Goal: Task Accomplishment & Management: Use online tool/utility

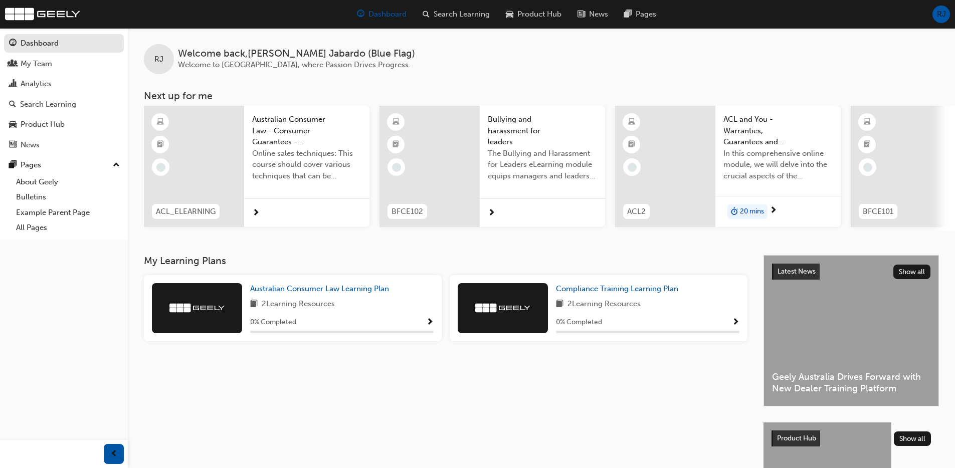
click at [943, 15] on span "RJ" at bounding box center [941, 15] width 9 height 12
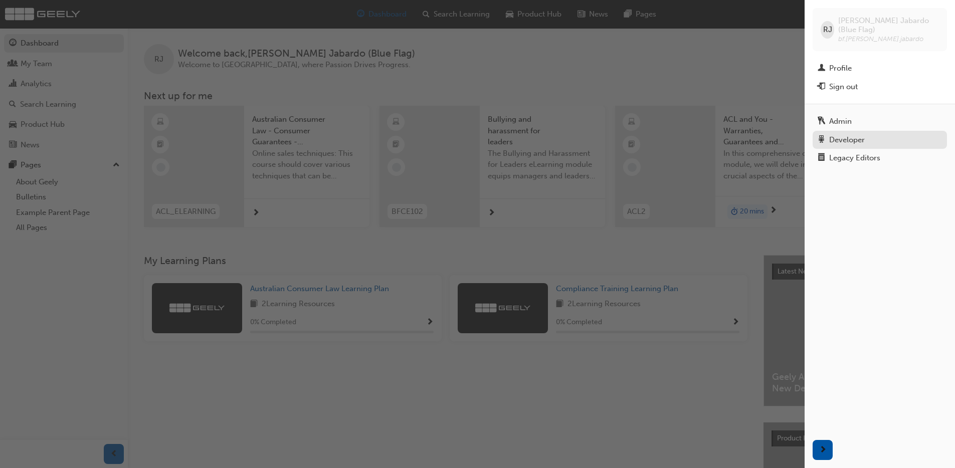
click at [832, 134] on div "Developer" at bounding box center [847, 140] width 36 height 12
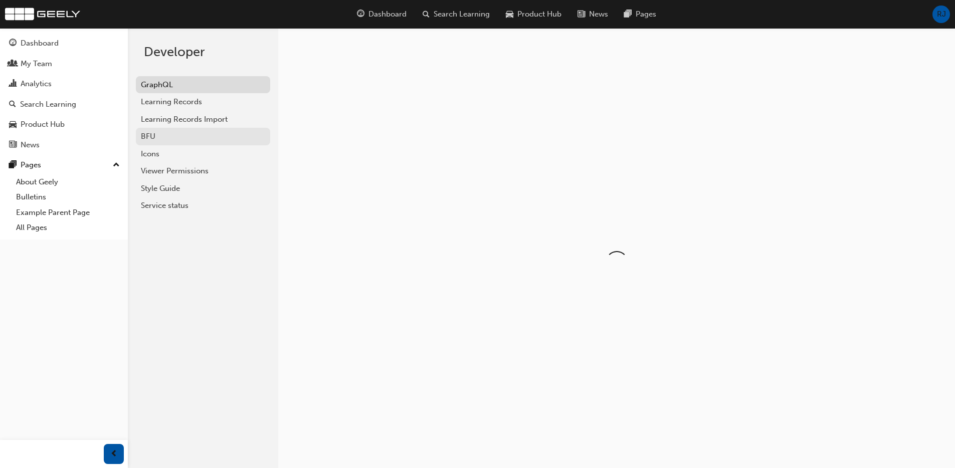
click at [175, 137] on div "BFU" at bounding box center [203, 137] width 124 height 12
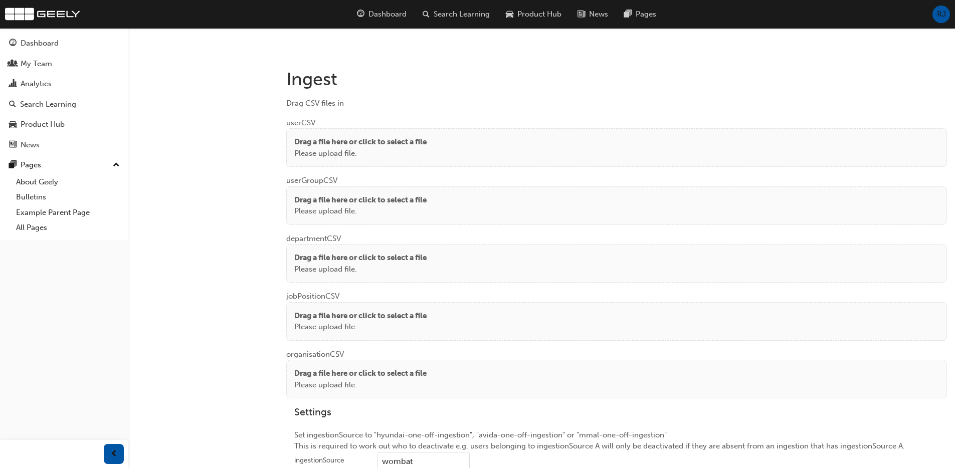
scroll to position [748, 0]
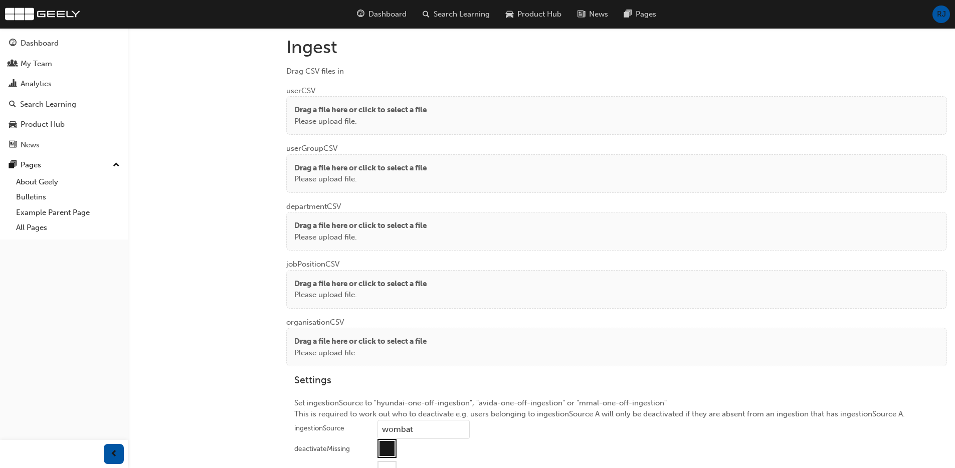
click at [361, 117] on p "Please upload file." at bounding box center [360, 122] width 132 height 12
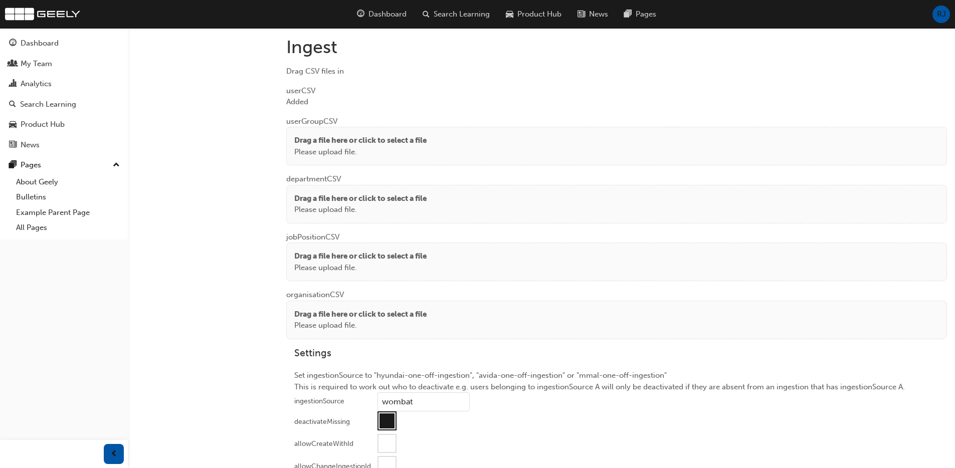
click at [323, 135] on p "Drag a file here or click to select a file" at bounding box center [360, 141] width 132 height 12
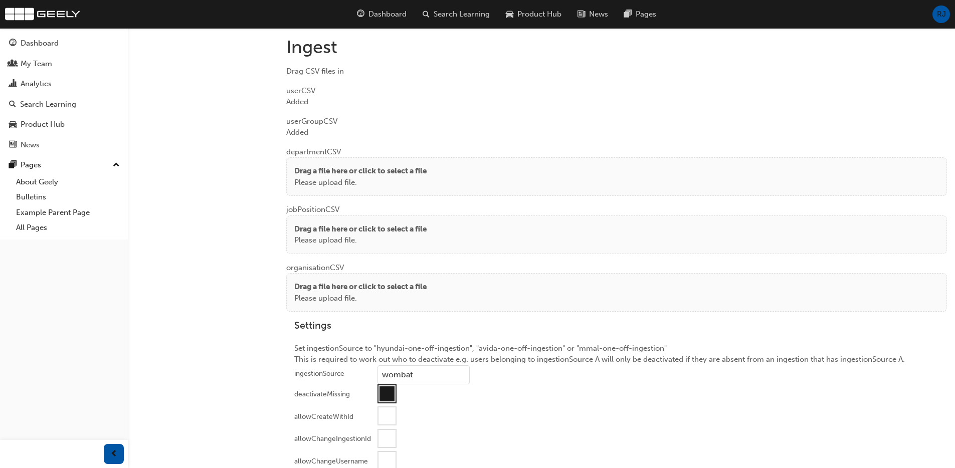
click at [317, 175] on p "Drag a file here or click to select a file" at bounding box center [360, 171] width 132 height 12
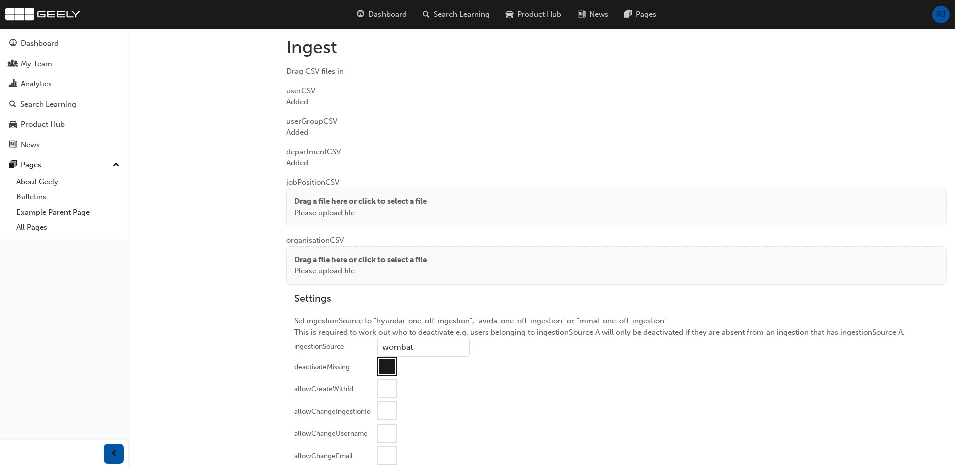
click at [326, 209] on p "Please upload file." at bounding box center [360, 214] width 132 height 12
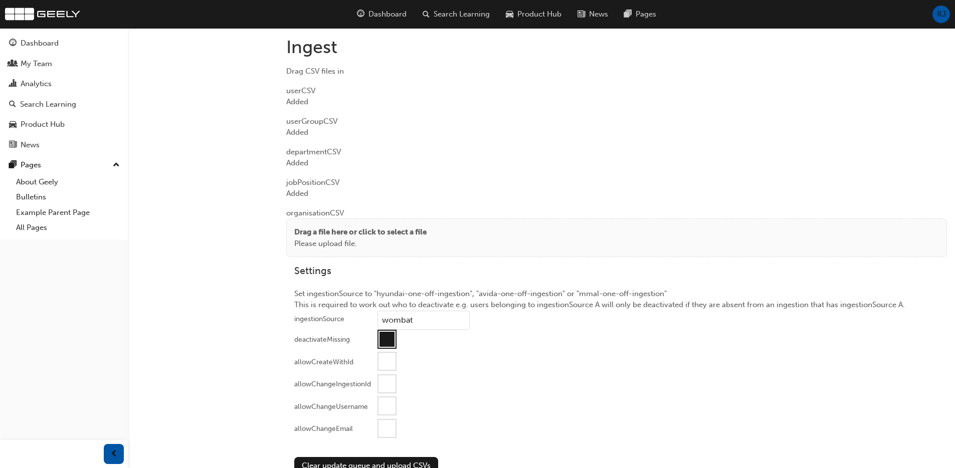
click at [321, 242] on p "Please upload file." at bounding box center [360, 244] width 132 height 12
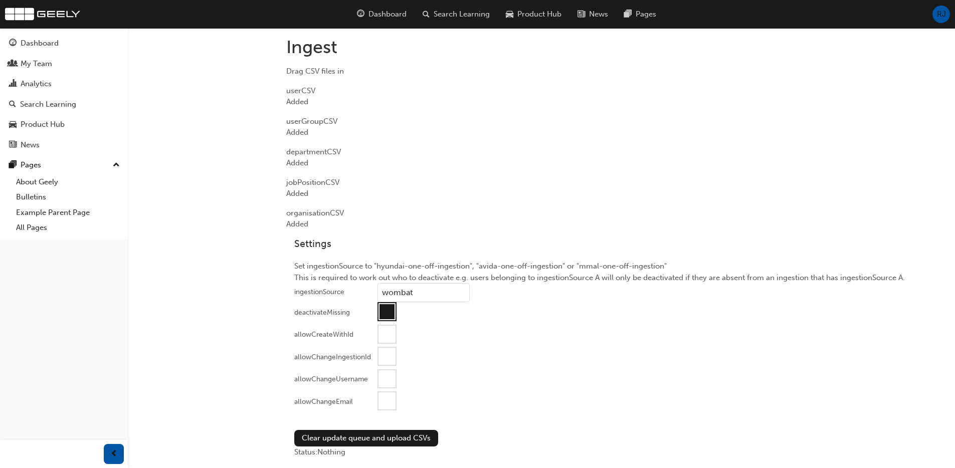
click at [382, 398] on div at bounding box center [386, 400] width 17 height 17
click at [334, 439] on button "Clear update queue and upload CSVs" at bounding box center [366, 438] width 144 height 17
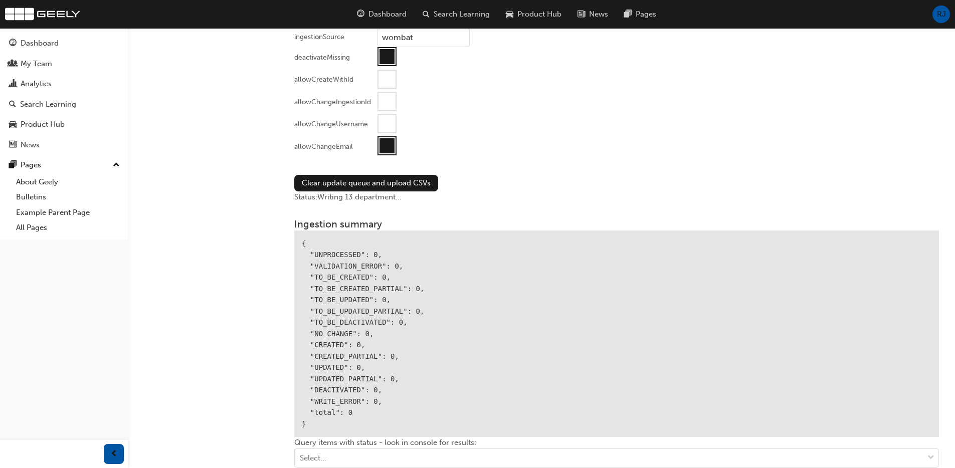
scroll to position [1092, 0]
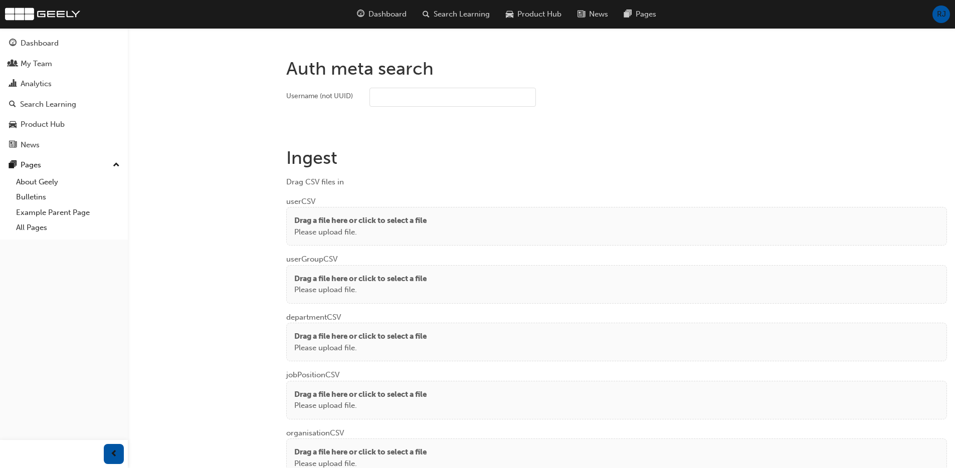
scroll to position [747, 0]
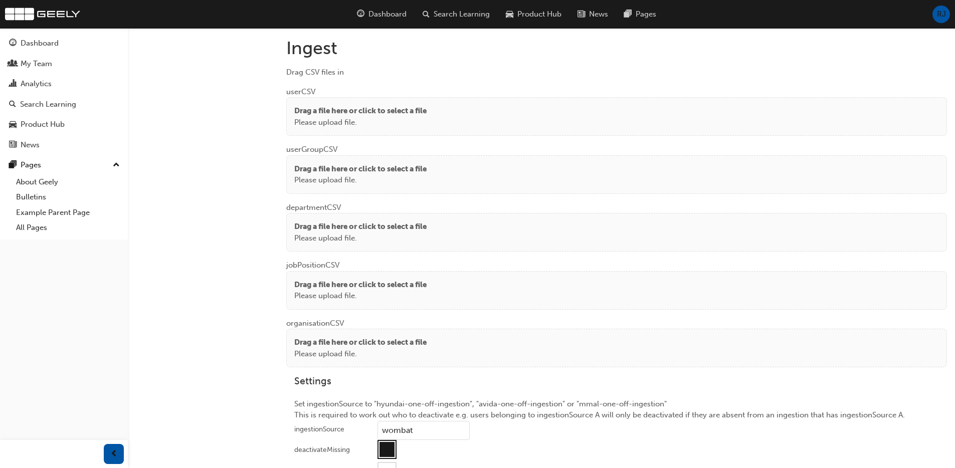
click at [379, 120] on p "Please upload file." at bounding box center [360, 123] width 132 height 12
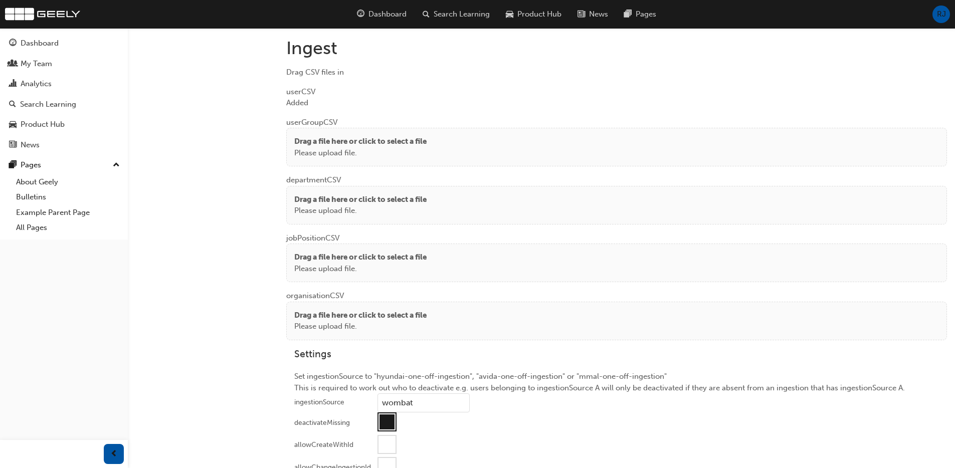
click at [304, 149] on p "Please upload file." at bounding box center [360, 153] width 132 height 12
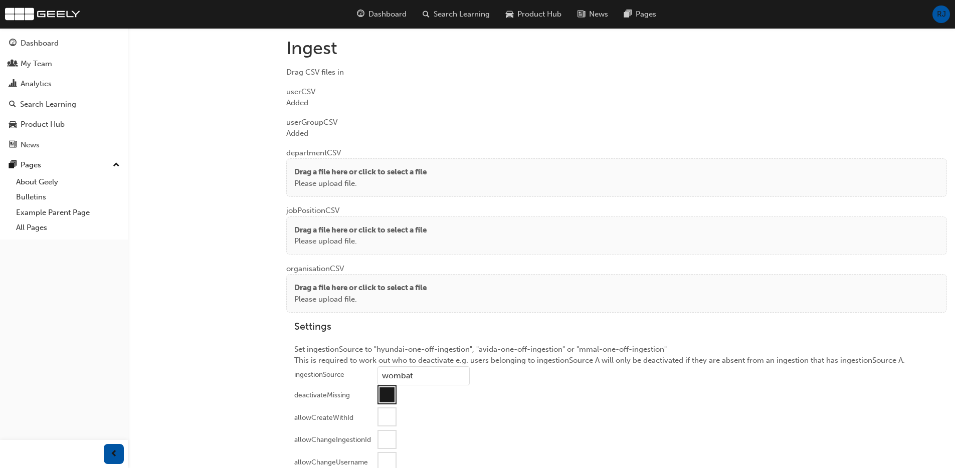
click at [315, 174] on p "Drag a file here or click to select a file" at bounding box center [360, 172] width 132 height 12
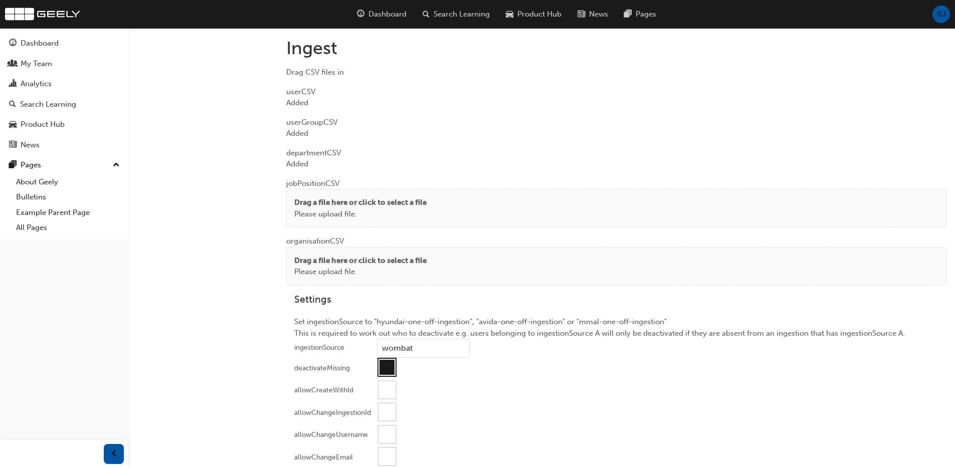
click at [306, 205] on p "Drag a file here or click to select a file" at bounding box center [360, 203] width 132 height 12
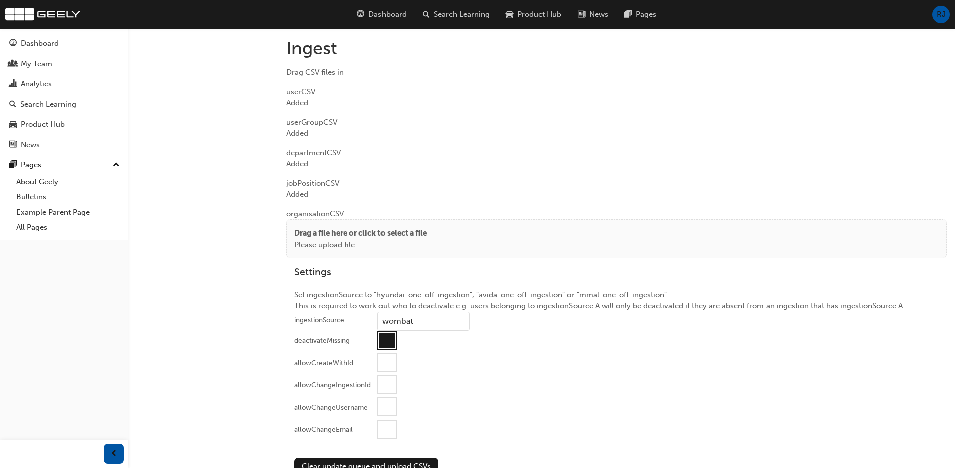
click at [318, 226] on div "Drag a file here or click to select a file Please upload file." at bounding box center [616, 239] width 661 height 39
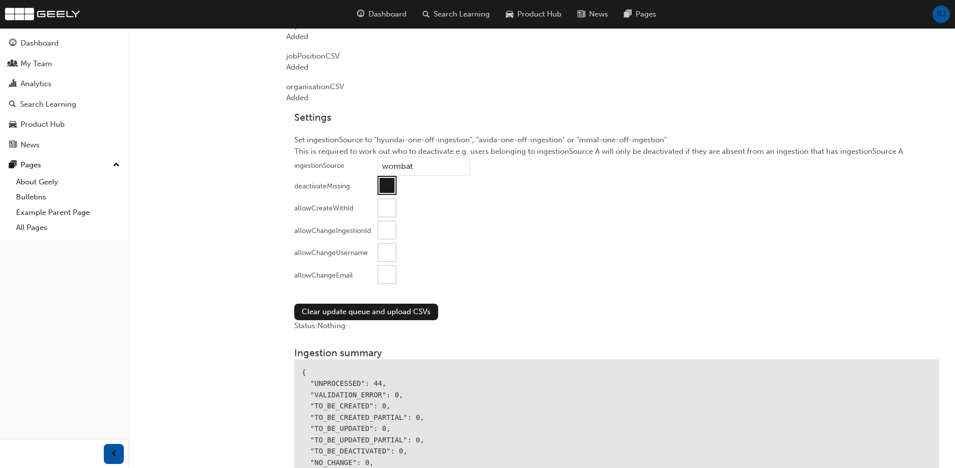
scroll to position [939, 0]
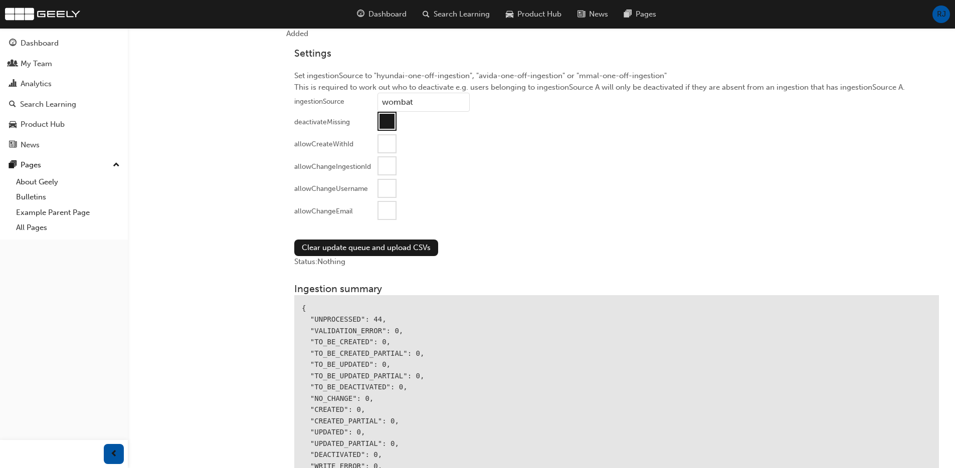
click at [386, 121] on div at bounding box center [386, 121] width 15 height 15
drag, startPoint x: 387, startPoint y: 209, endPoint x: 373, endPoint y: 226, distance: 22.1
click at [387, 209] on div at bounding box center [386, 210] width 17 height 17
drag, startPoint x: 343, startPoint y: 245, endPoint x: 412, endPoint y: 244, distance: 68.7
click at [343, 245] on button "Clear update queue and upload CSVs" at bounding box center [366, 248] width 144 height 17
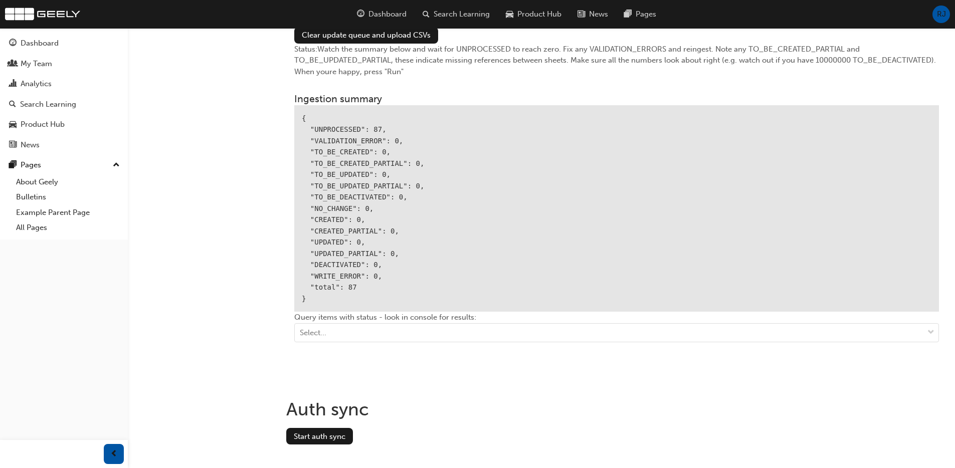
scroll to position [1168, 0]
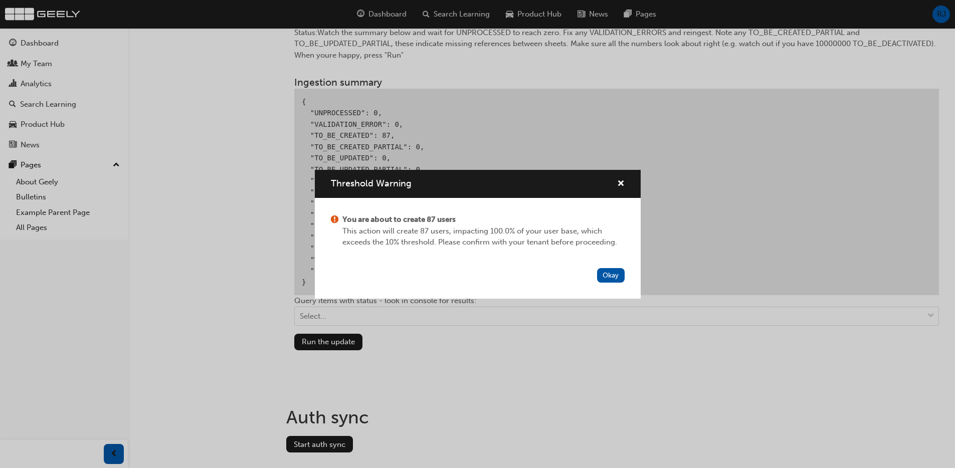
click at [617, 277] on button "Okay" at bounding box center [611, 275] width 28 height 15
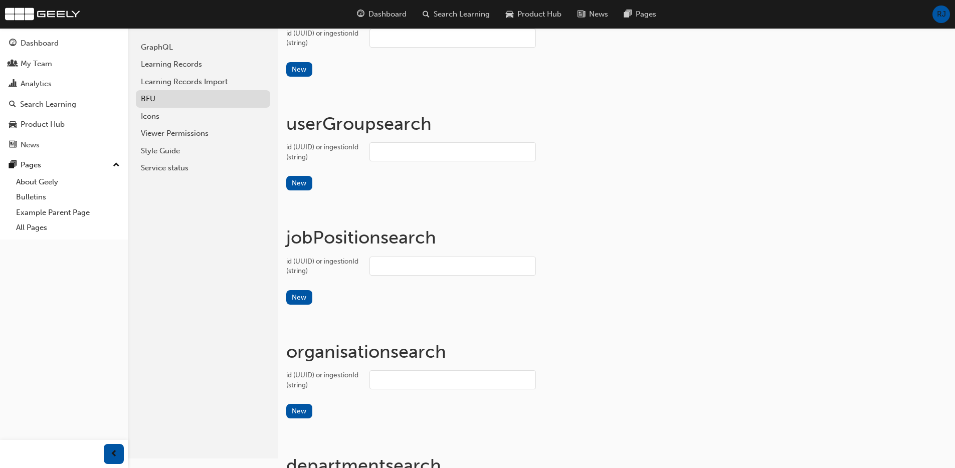
scroll to position [0, 0]
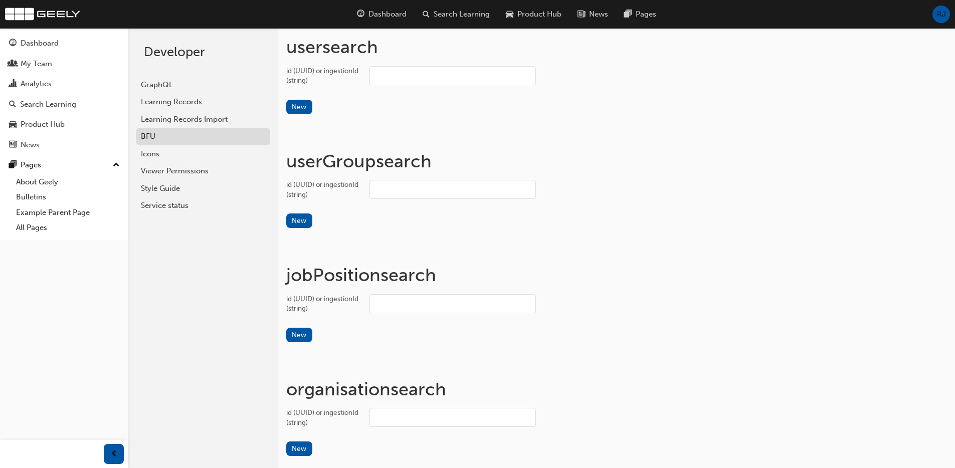
click at [406, 78] on input "id (UUID) or ingestionId (string)" at bounding box center [452, 75] width 166 height 19
paste input "test.e2e.user7"
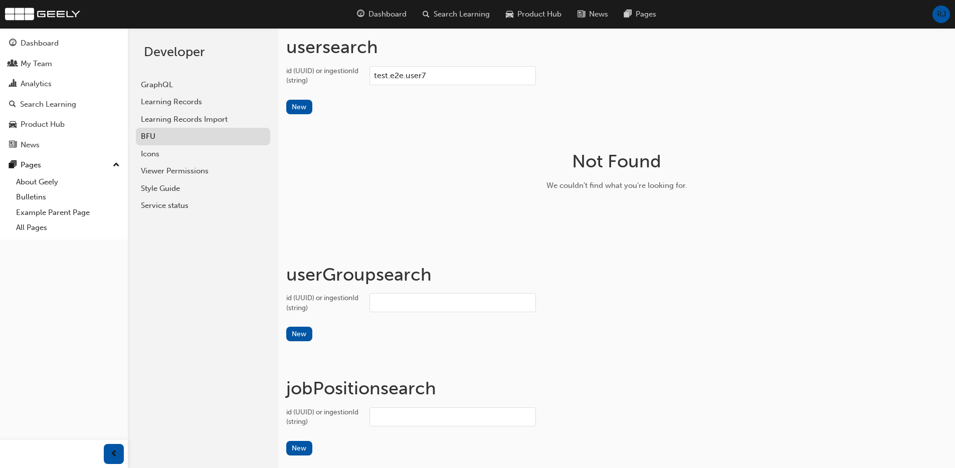
type input "test.e2e.user7"
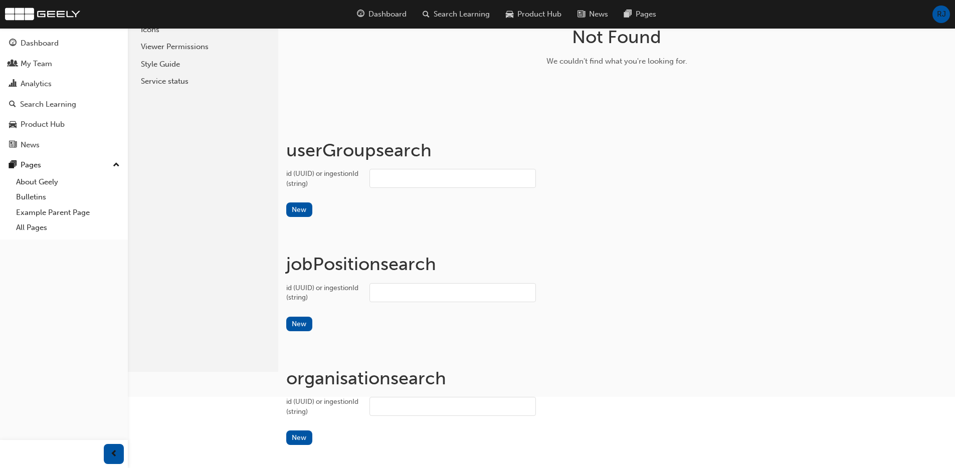
scroll to position [132, 0]
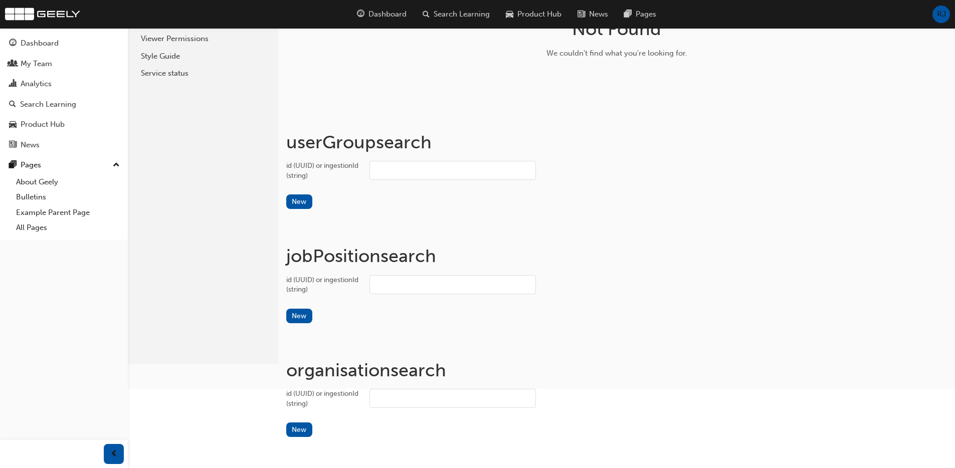
click at [402, 167] on input "id (UUID) or ingestionId (string)" at bounding box center [452, 170] width 166 height 19
paste input "test.e2e.group.6"
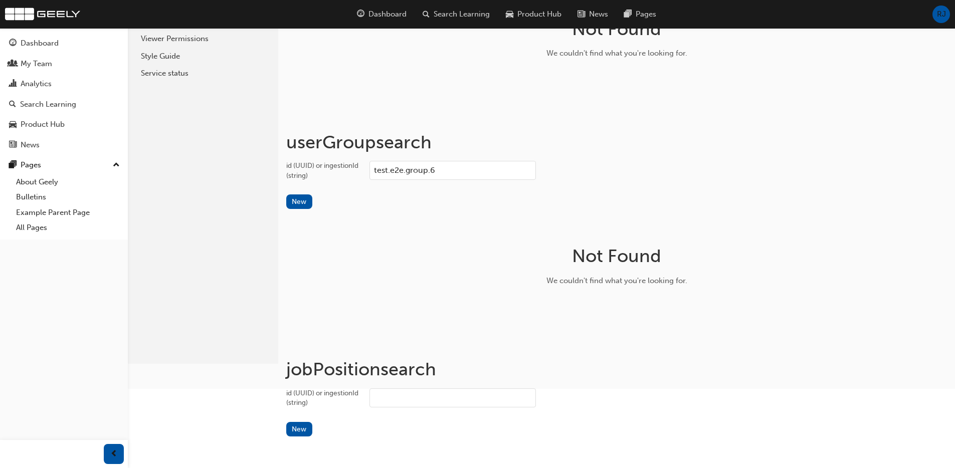
type input "test.e2e.group.6"
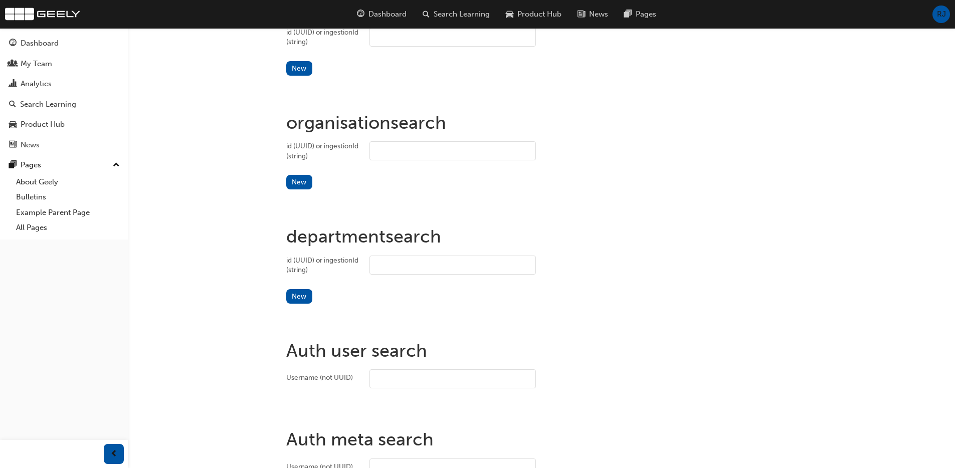
scroll to position [509, 0]
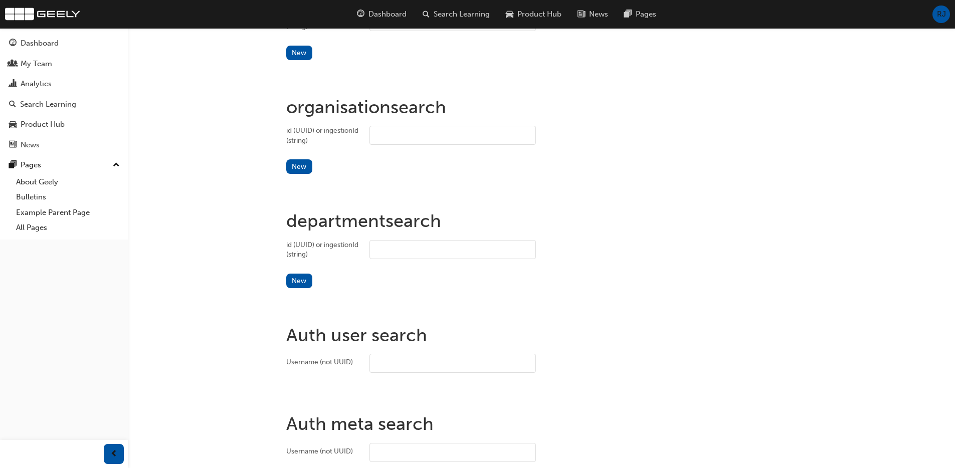
click at [430, 252] on input "id (UUID) or ingestionId (string)" at bounding box center [452, 249] width 166 height 19
paste input "test.e2e.department9"
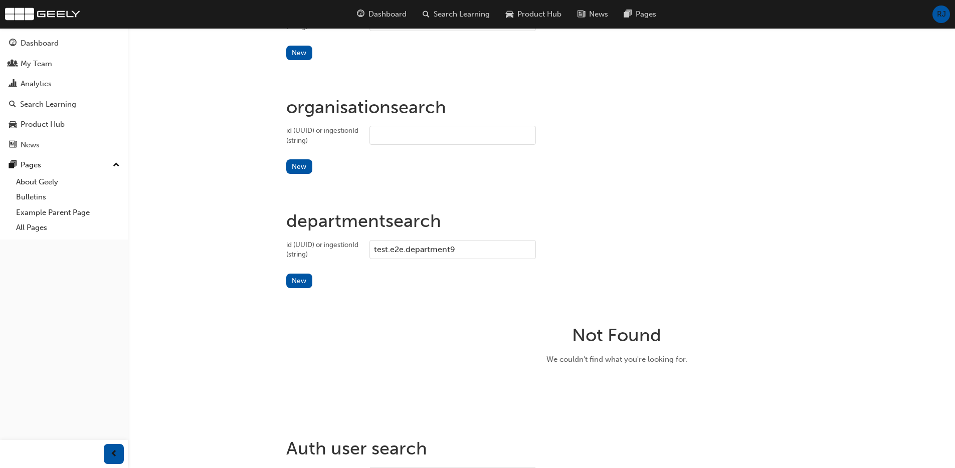
type input "test.e2e.department9"
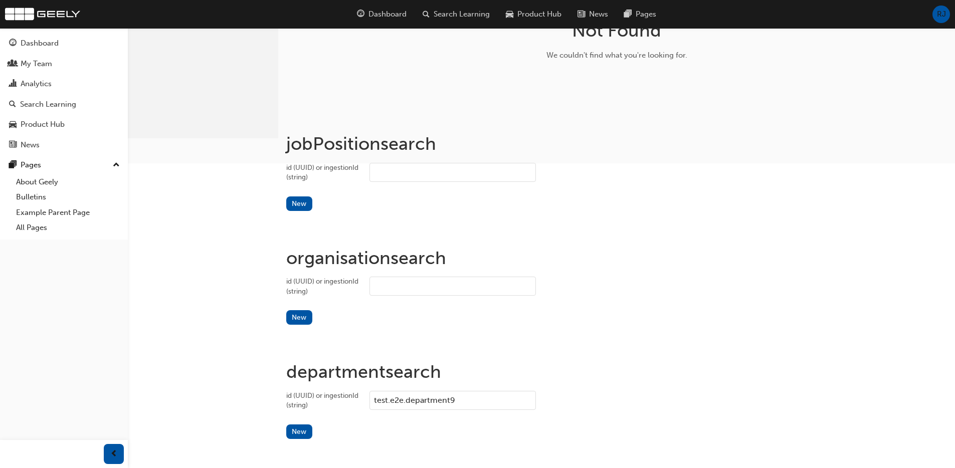
scroll to position [311, 0]
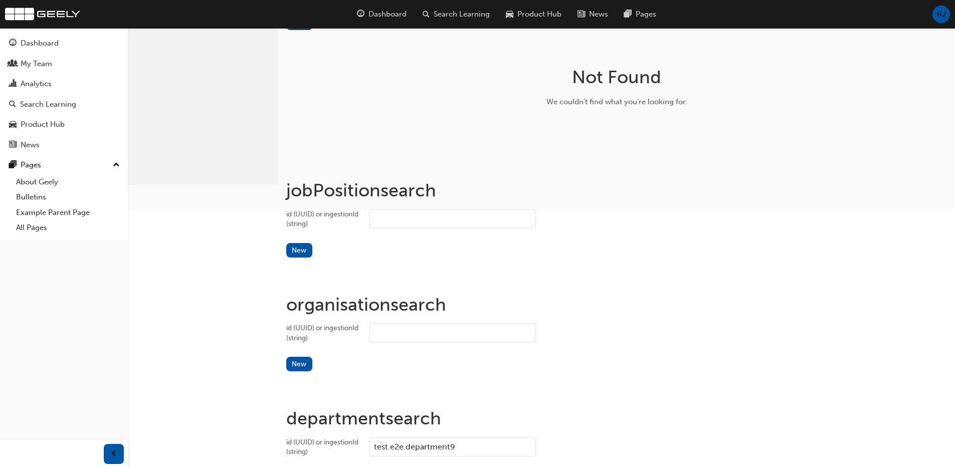
drag, startPoint x: 414, startPoint y: 207, endPoint x: 413, endPoint y: 213, distance: 5.5
click at [414, 208] on div "jobPosition search" at bounding box center [616, 194] width 661 height 30
click at [410, 218] on input "id (UUID) or ingestionId (string)" at bounding box center [452, 219] width 166 height 19
paste input "test.e2e.job.11"
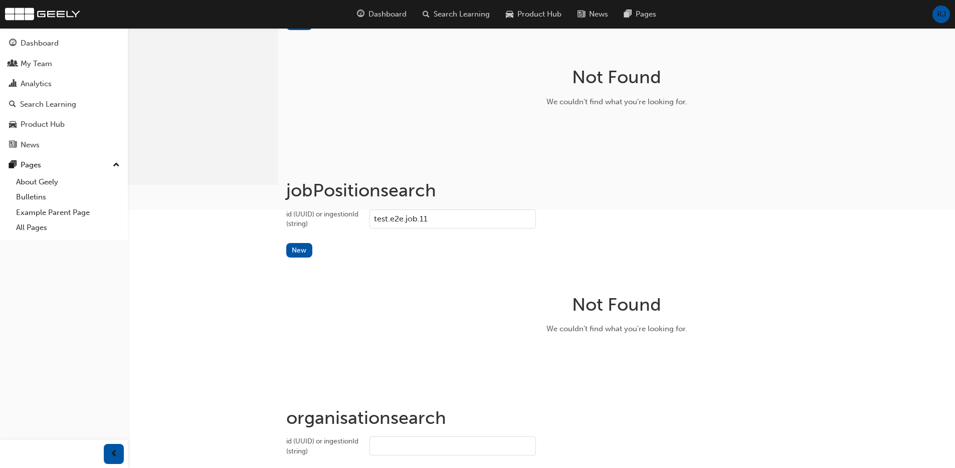
type input "test.e2e.job.11"
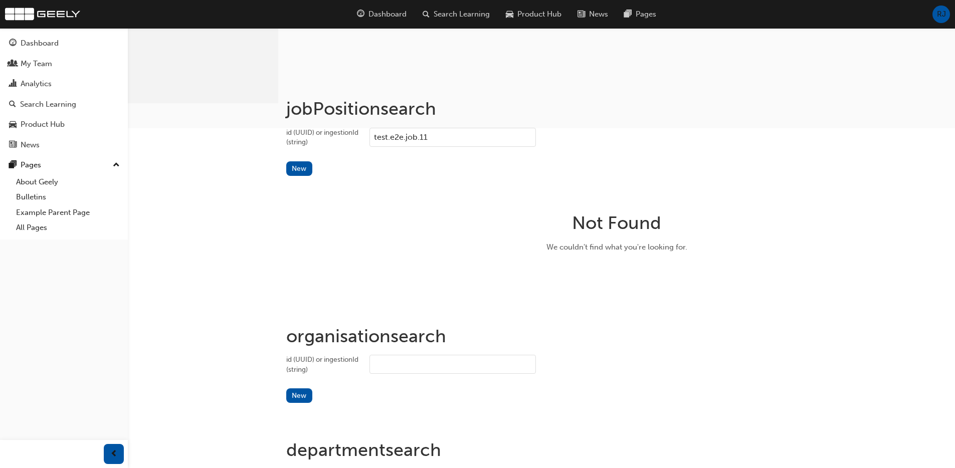
scroll to position [433, 0]
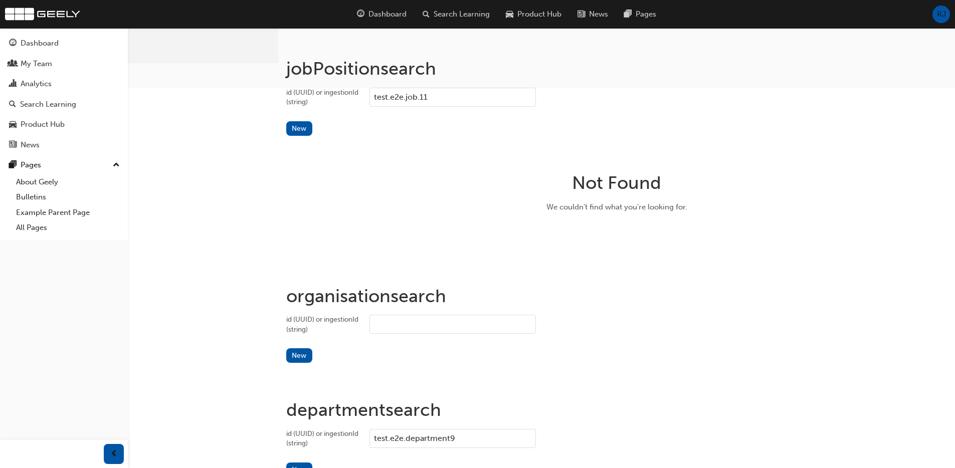
click at [439, 323] on input "id (UUID) or ingestionId (string)" at bounding box center [452, 324] width 166 height 19
paste input "test.e2e.organisation10"
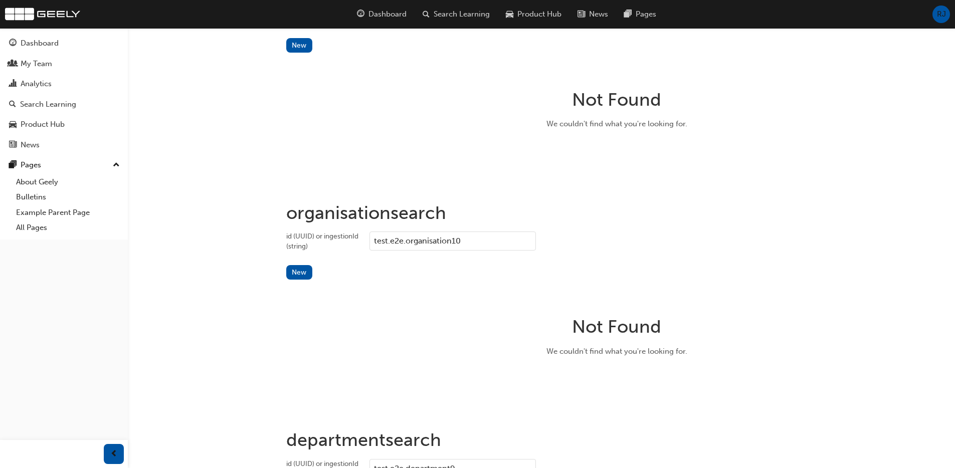
type input "test.e2e.organisation10"
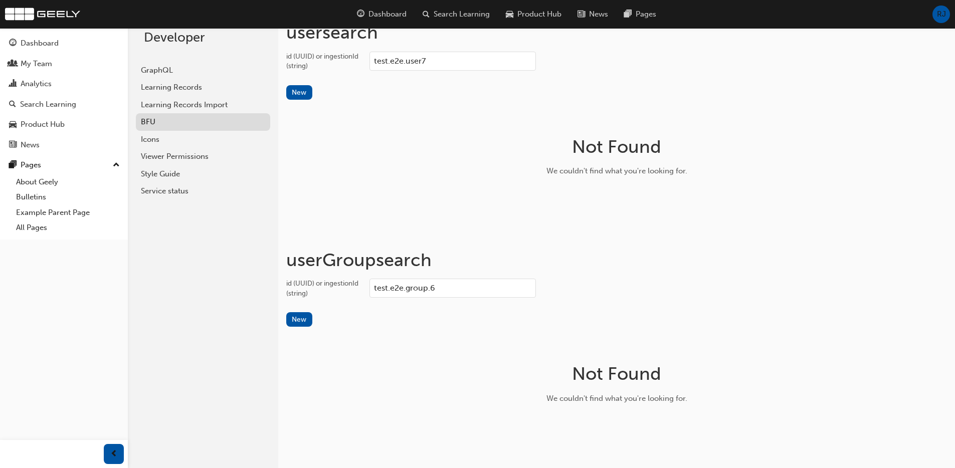
scroll to position [0, 0]
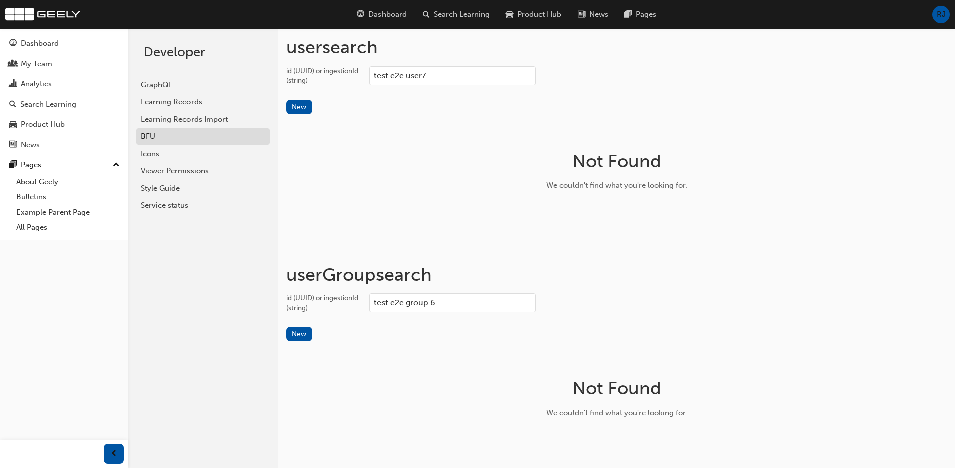
click at [405, 76] on input "test.e2e.user7" at bounding box center [452, 75] width 166 height 19
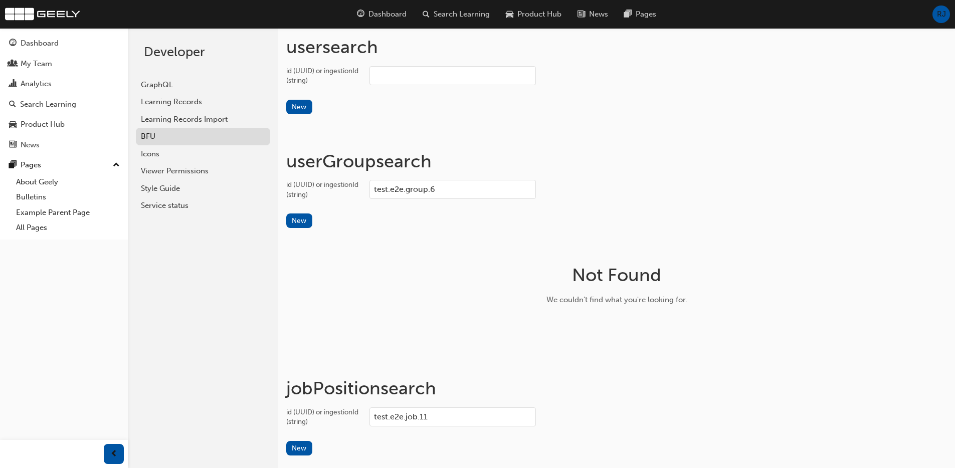
click at [407, 305] on div "userGroup search id (UUID) or ingestionId (string) test.e2e.group.6 New Not Fou…" at bounding box center [616, 264] width 661 height 228
click at [395, 188] on input "test.e2e.group.6" at bounding box center [452, 189] width 166 height 19
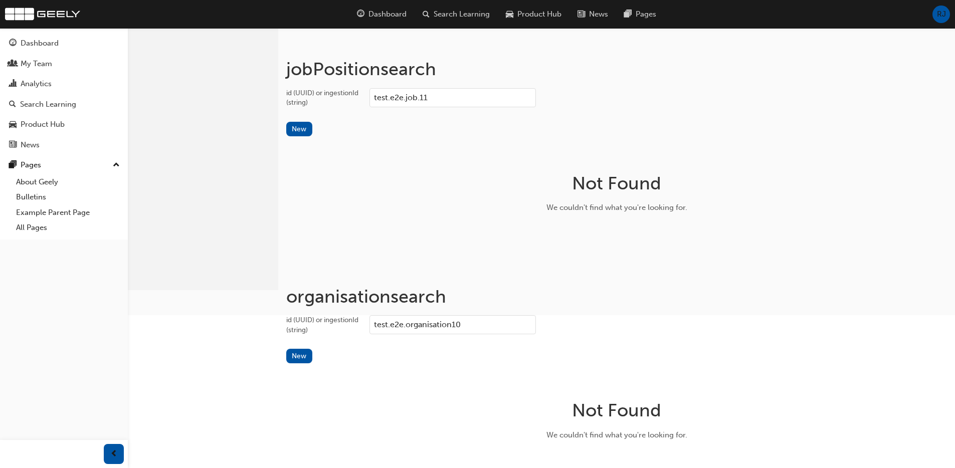
scroll to position [232, 0]
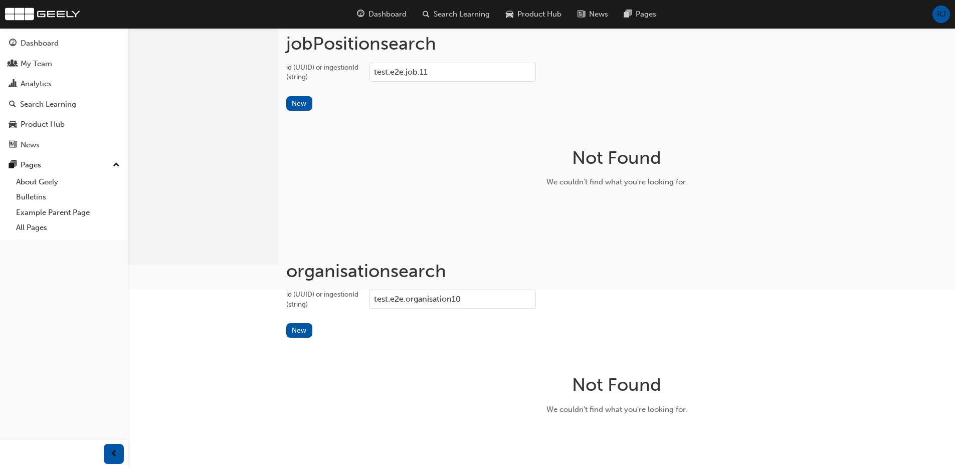
click at [426, 305] on input "test.e2e.organisation10" at bounding box center [452, 299] width 166 height 19
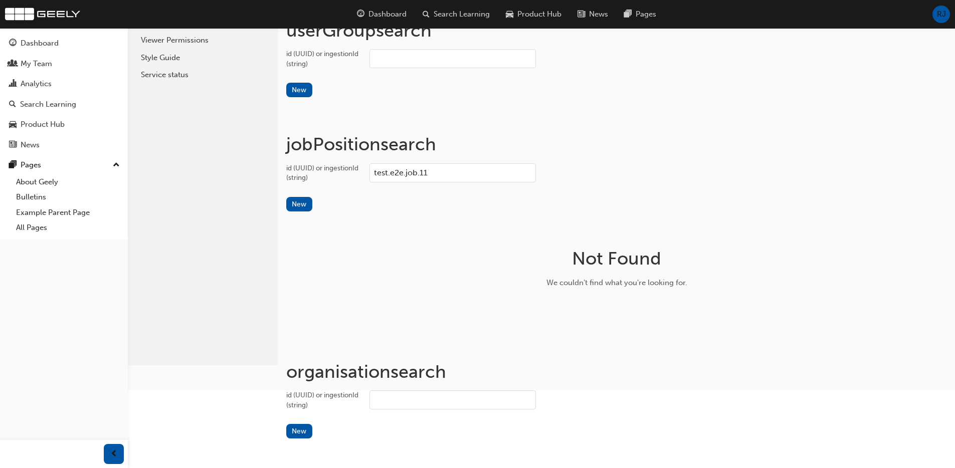
scroll to position [111, 0]
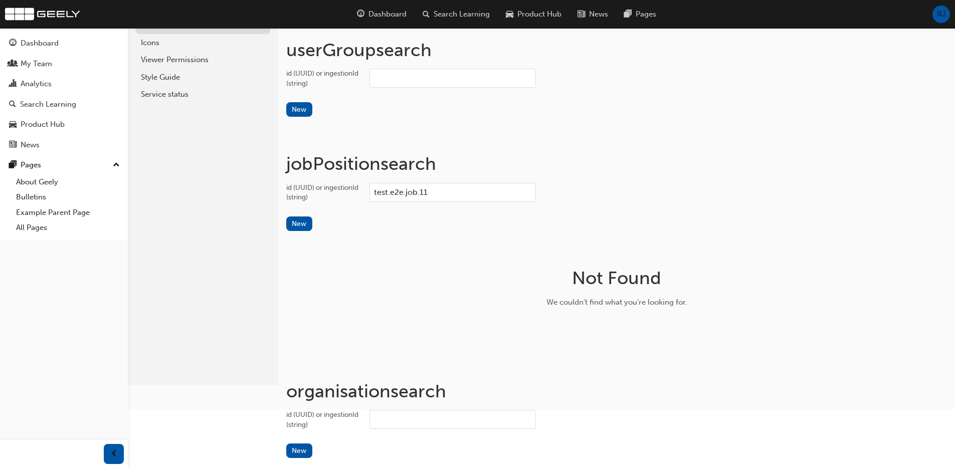
click at [398, 191] on input "test.e2e.job.11" at bounding box center [452, 192] width 166 height 19
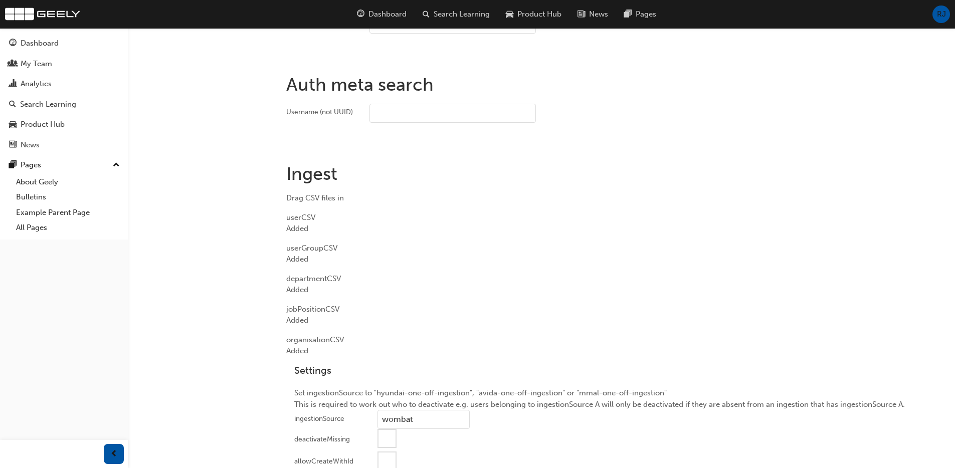
scroll to position [743, 0]
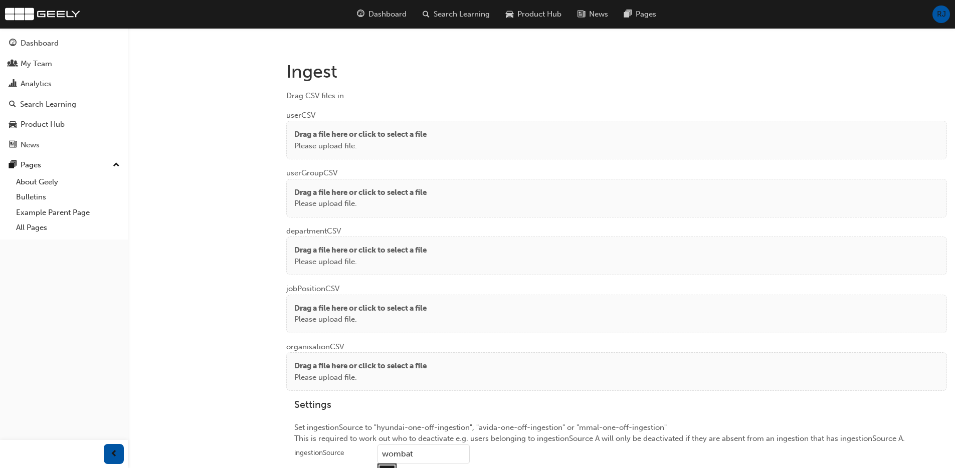
scroll to position [723, 0]
click at [321, 137] on p "Drag a file here or click to select a file" at bounding box center [360, 136] width 132 height 12
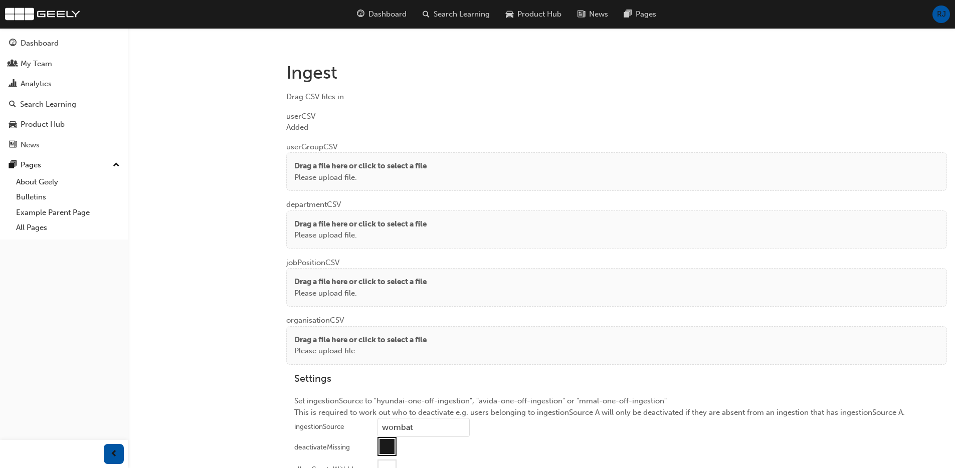
click at [331, 164] on p "Drag a file here or click to select a file" at bounding box center [360, 166] width 132 height 12
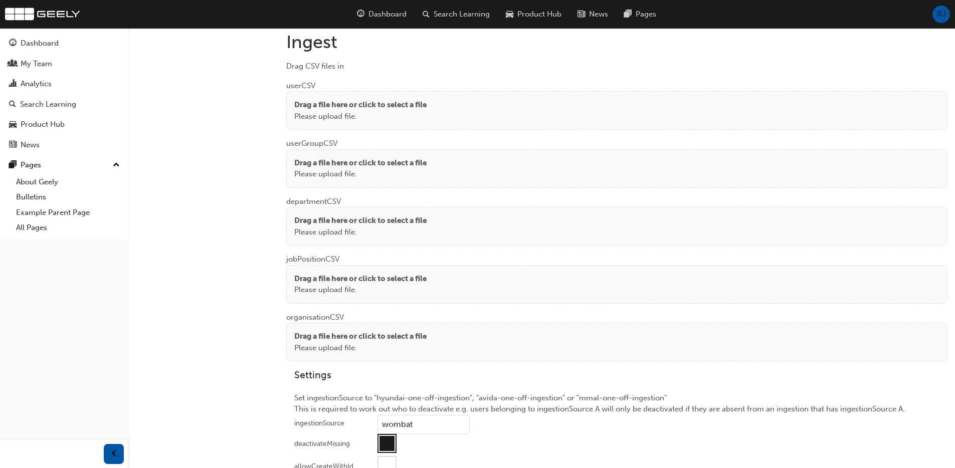
scroll to position [736, 0]
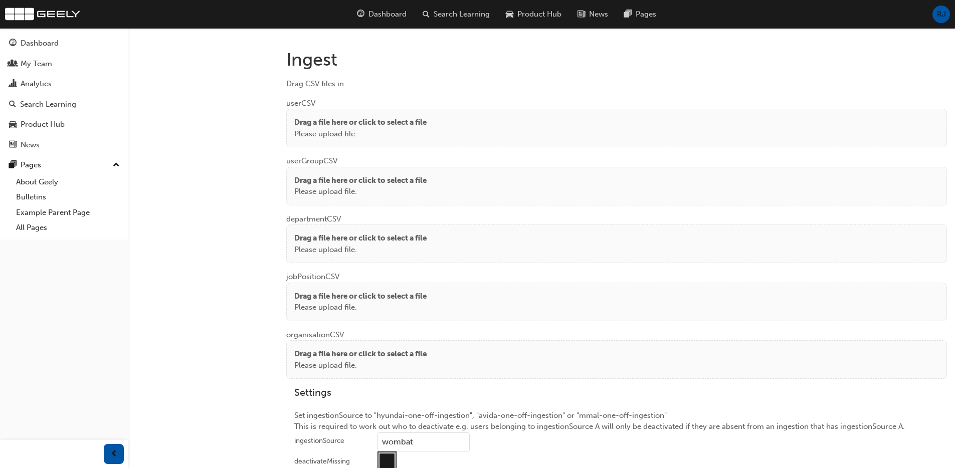
click at [356, 129] on p "Please upload file." at bounding box center [360, 134] width 132 height 12
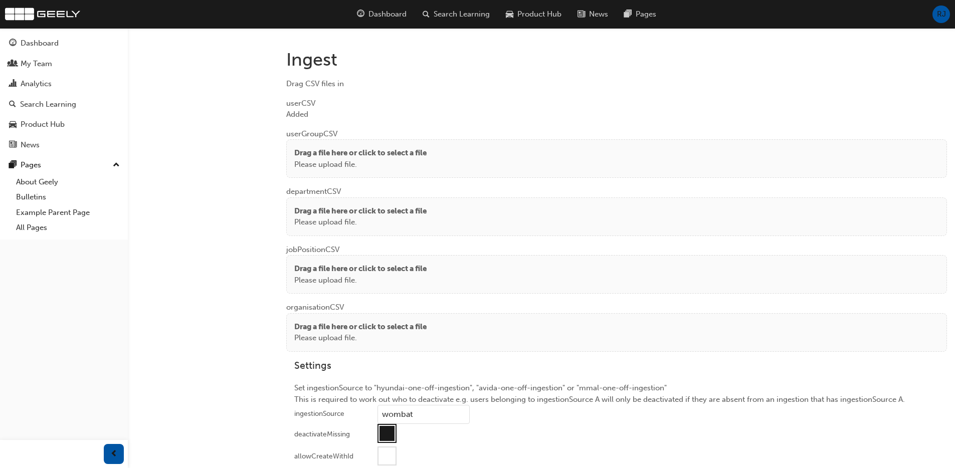
click at [320, 161] on p "Please upload file." at bounding box center [360, 165] width 132 height 12
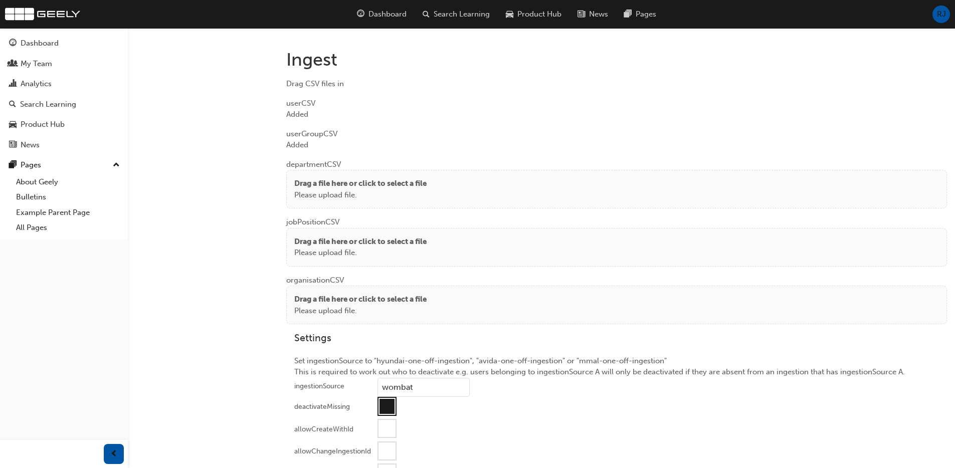
click at [326, 187] on p "Drag a file here or click to select a file" at bounding box center [360, 184] width 132 height 12
click at [340, 239] on p "Drag a file here or click to select a file" at bounding box center [360, 242] width 132 height 12
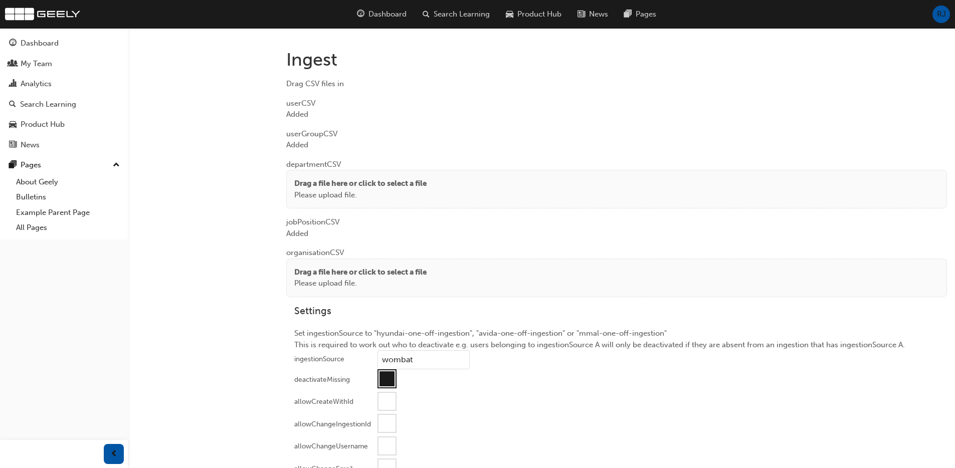
click at [295, 267] on p "Drag a file here or click to select a file" at bounding box center [360, 273] width 132 height 12
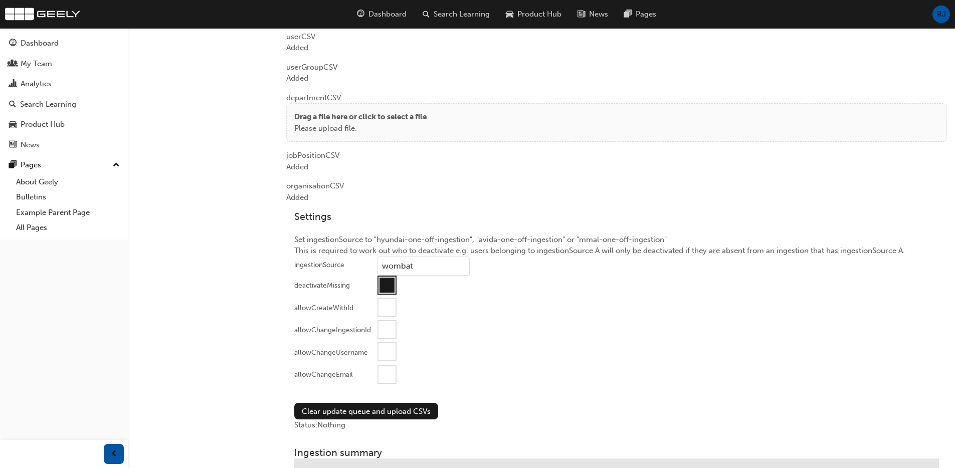
scroll to position [942, 0]
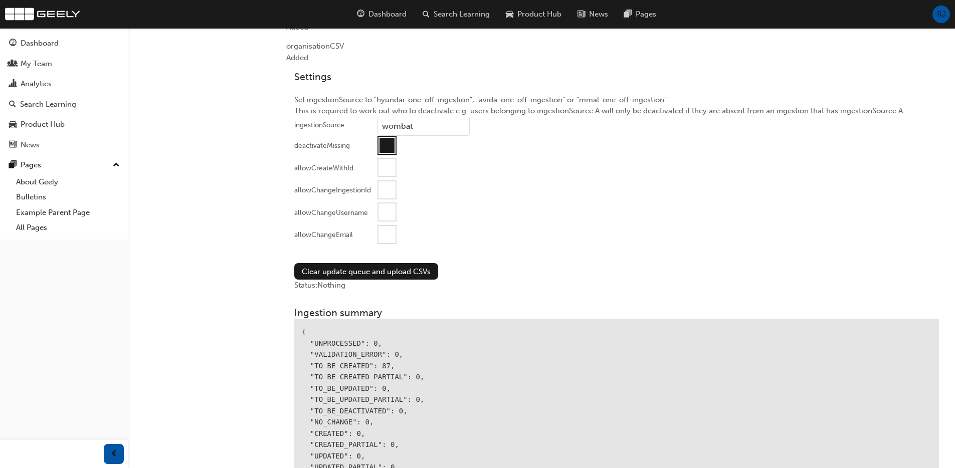
drag, startPoint x: 390, startPoint y: 150, endPoint x: 382, endPoint y: 188, distance: 38.9
click at [390, 150] on div at bounding box center [386, 145] width 15 height 15
click at [383, 234] on div at bounding box center [386, 234] width 17 height 17
click at [367, 275] on button "Clear update queue and upload CSVs" at bounding box center [366, 271] width 144 height 17
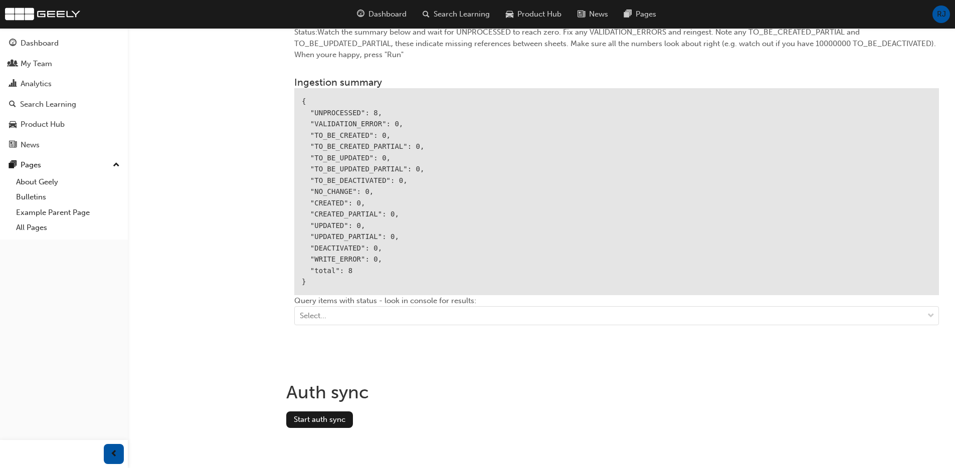
scroll to position [1198, 0]
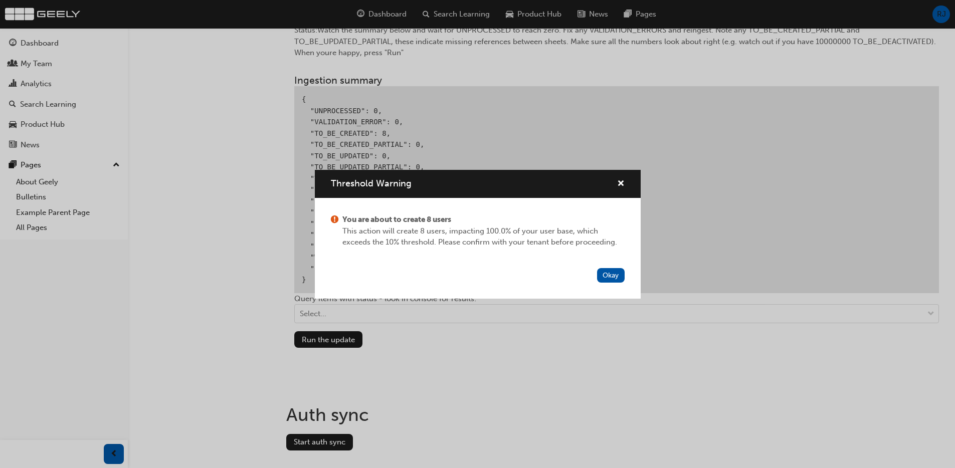
click at [615, 276] on button "Okay" at bounding box center [611, 275] width 28 height 15
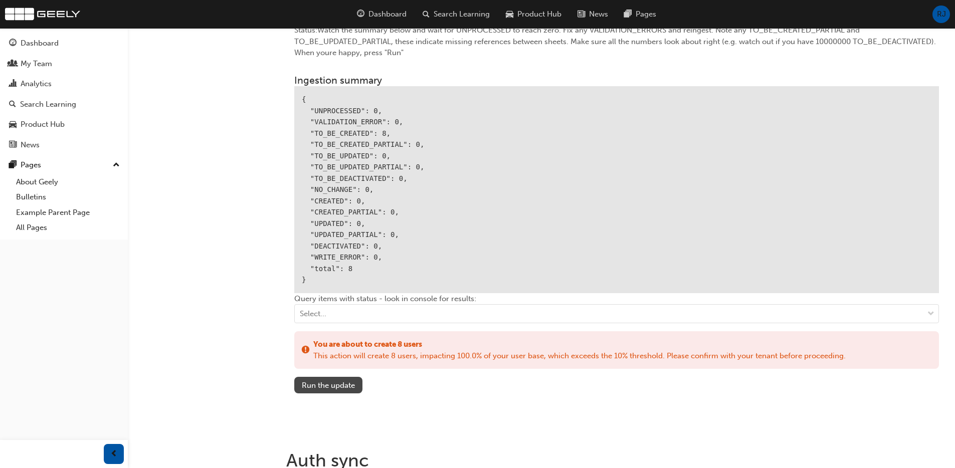
click at [320, 379] on button "Run the update" at bounding box center [328, 385] width 68 height 17
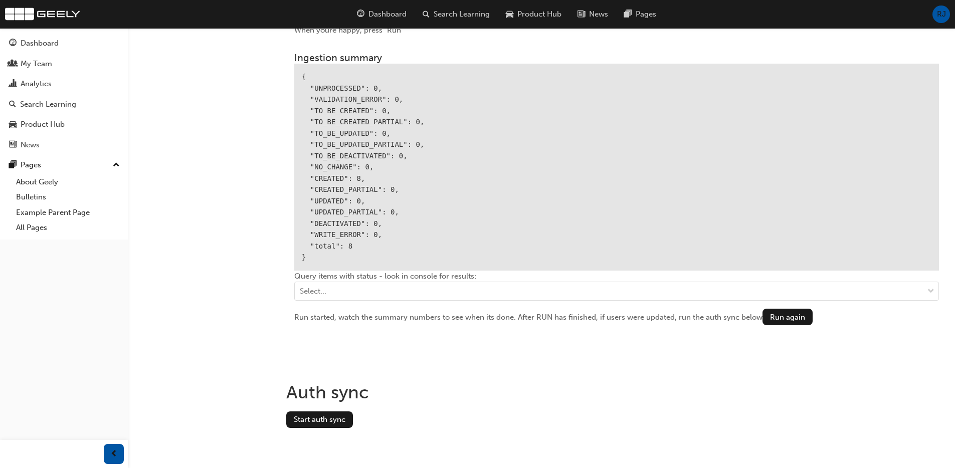
scroll to position [1220, 0]
click at [339, 416] on button "Start auth sync" at bounding box center [319, 420] width 67 height 17
